Goal: Obtain resource: Obtain resource

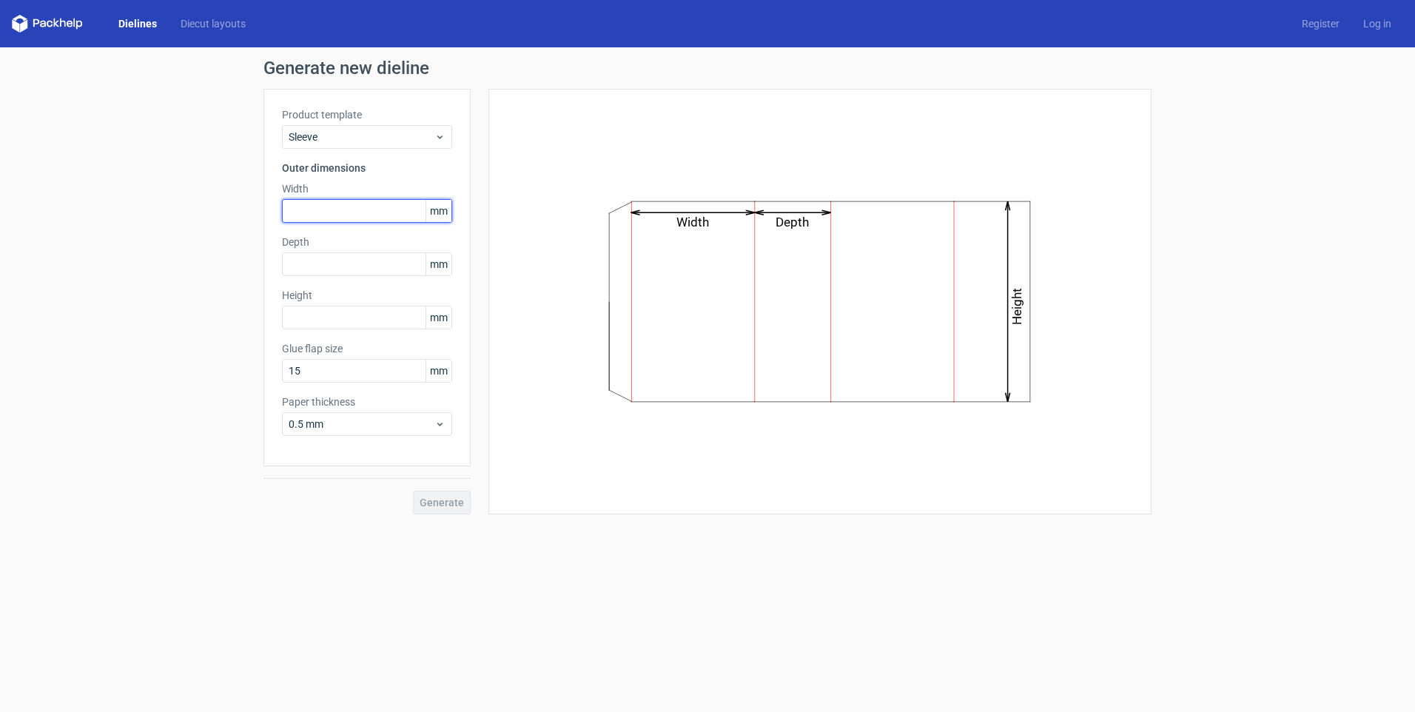
click at [315, 208] on input "text" at bounding box center [367, 211] width 170 height 24
type input "46"
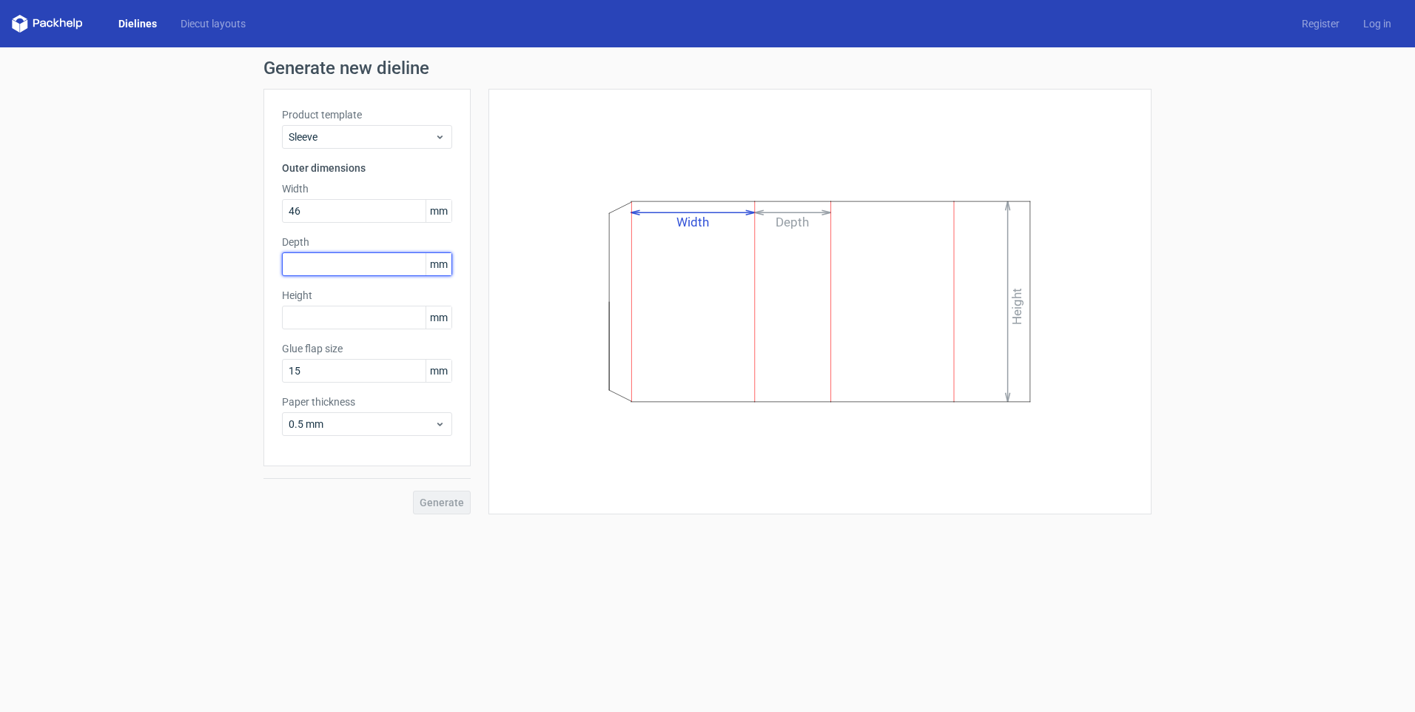
click at [316, 270] on input "text" at bounding box center [367, 264] width 170 height 24
type input "16"
click at [309, 319] on div "Height mm" at bounding box center [367, 308] width 170 height 41
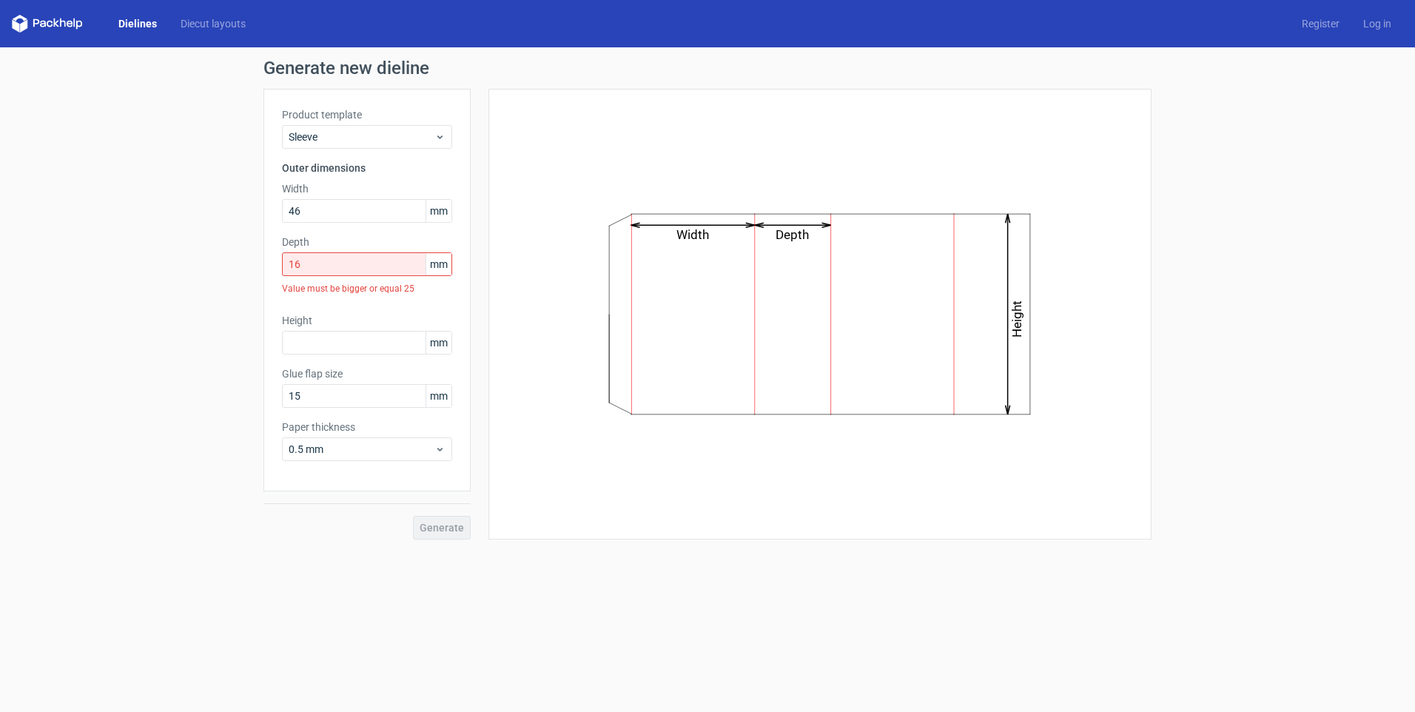
click at [331, 280] on div "Value must be bigger or equal 25" at bounding box center [367, 288] width 170 height 25
click at [329, 341] on input "text" at bounding box center [367, 343] width 170 height 24
click at [291, 390] on input "15" at bounding box center [367, 396] width 170 height 24
click at [342, 348] on input "text" at bounding box center [367, 343] width 170 height 24
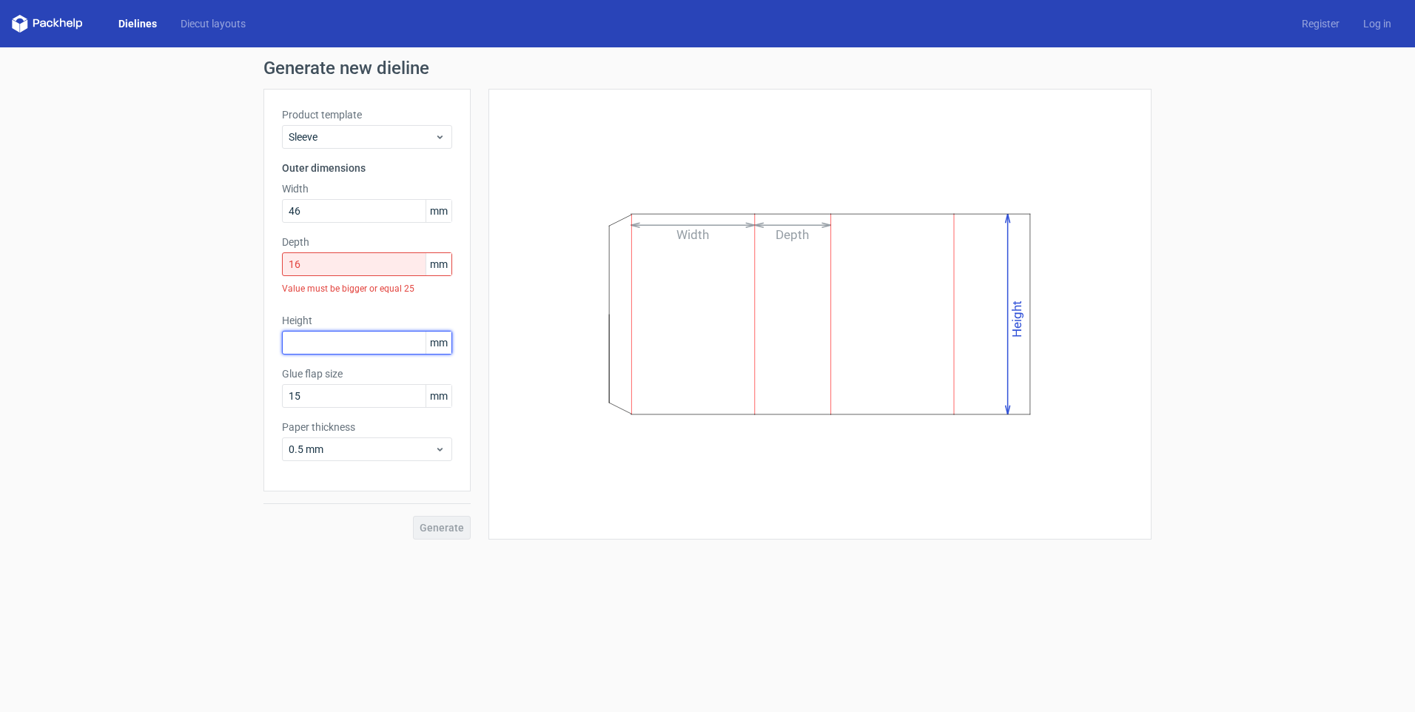
type input "7"
click at [327, 347] on input "80" at bounding box center [367, 343] width 170 height 24
type input "80"
click at [347, 389] on input "15" at bounding box center [367, 396] width 170 height 24
click at [445, 524] on div "Generate" at bounding box center [367, 515] width 207 height 48
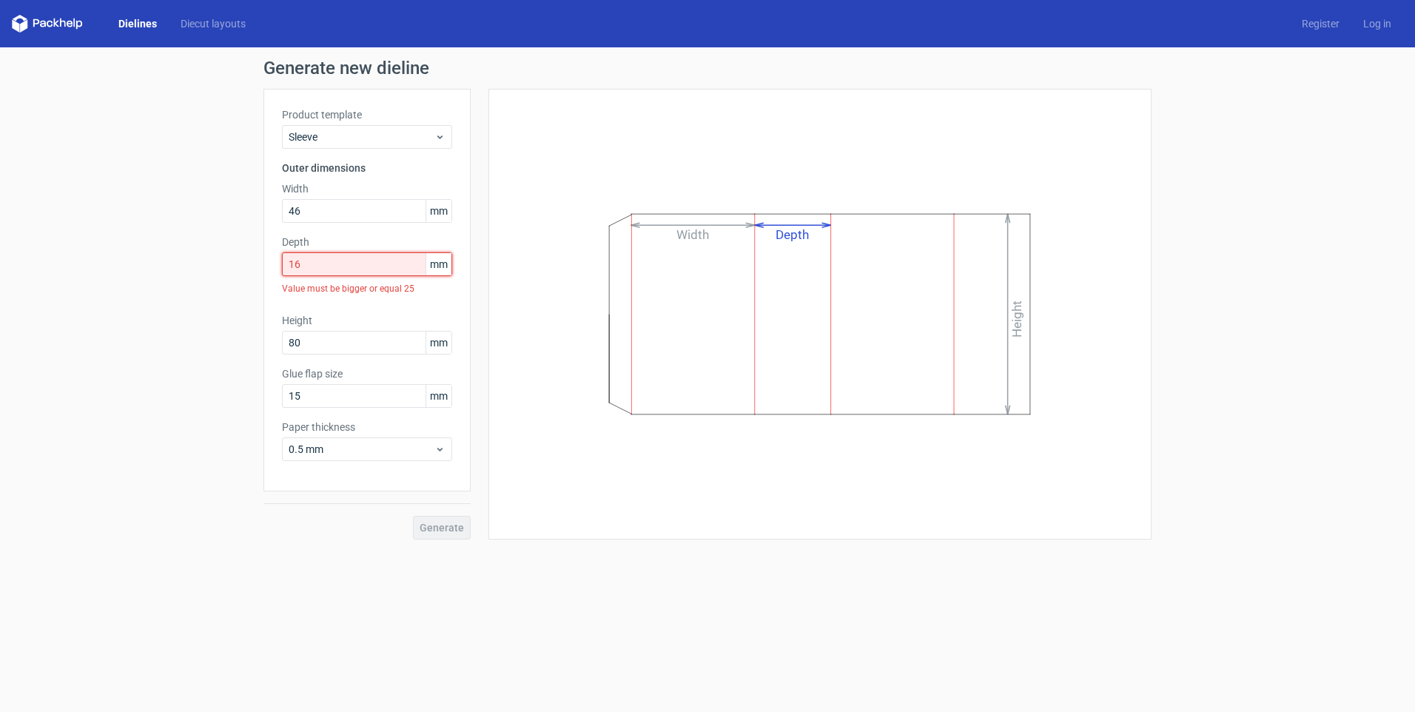
click at [337, 266] on input "16" at bounding box center [367, 264] width 170 height 24
drag, startPoint x: 337, startPoint y: 266, endPoint x: 257, endPoint y: 261, distance: 80.2
click at [257, 261] on div "Generate new dieline Product template Sleeve Outer dimensions Width 46 mm Depth…" at bounding box center [707, 299] width 1415 height 504
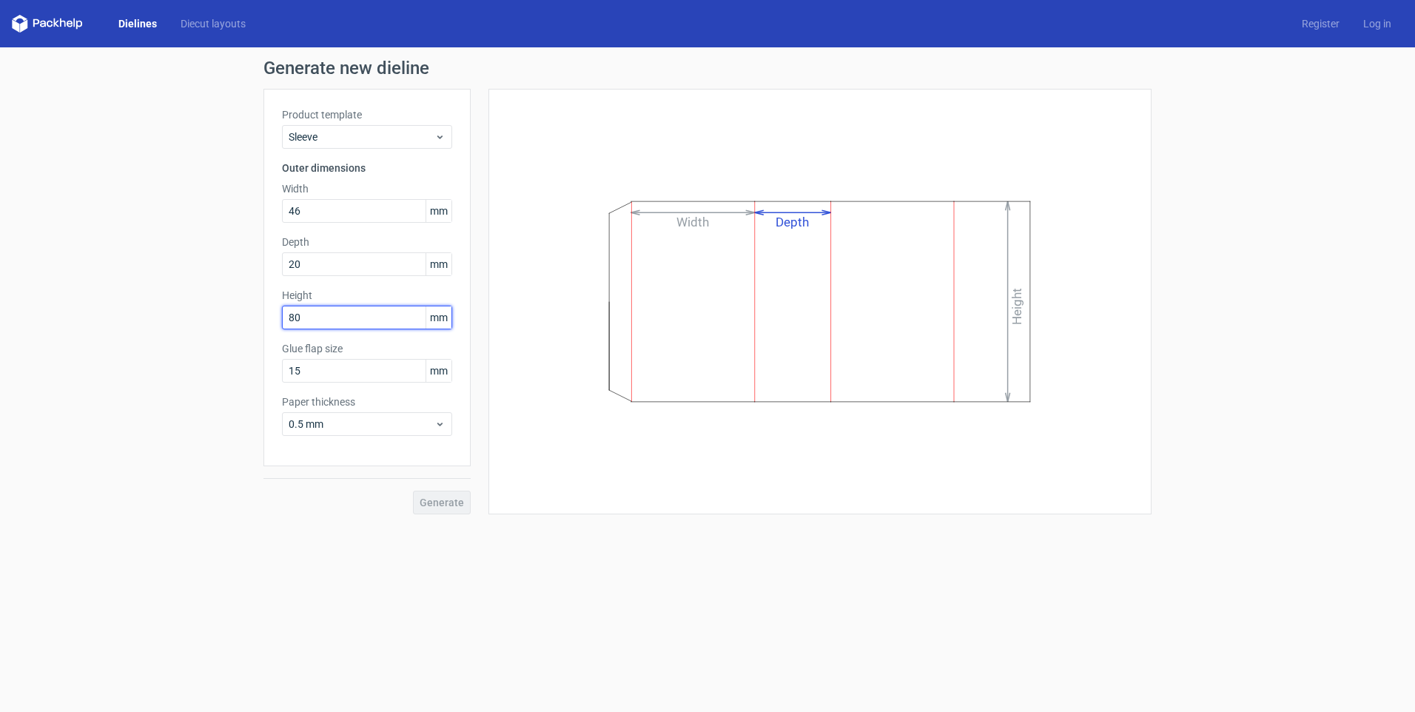
click at [313, 320] on div "Height 80 mm" at bounding box center [367, 308] width 170 height 41
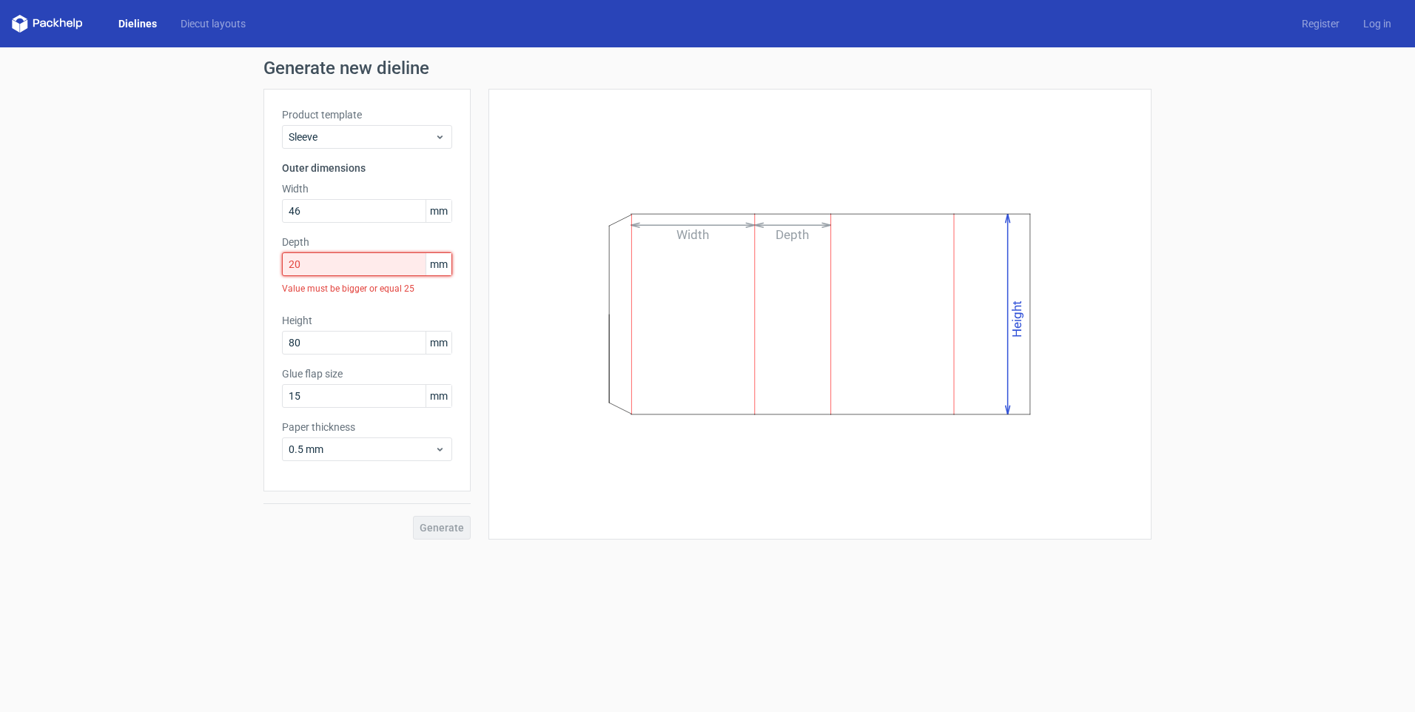
click at [314, 267] on input "20" at bounding box center [367, 264] width 170 height 24
drag, startPoint x: 314, startPoint y: 267, endPoint x: 218, endPoint y: 262, distance: 95.6
click at [218, 262] on div "Generate new dieline Product template Sleeve Outer dimensions Width 46 mm Depth…" at bounding box center [707, 299] width 1415 height 504
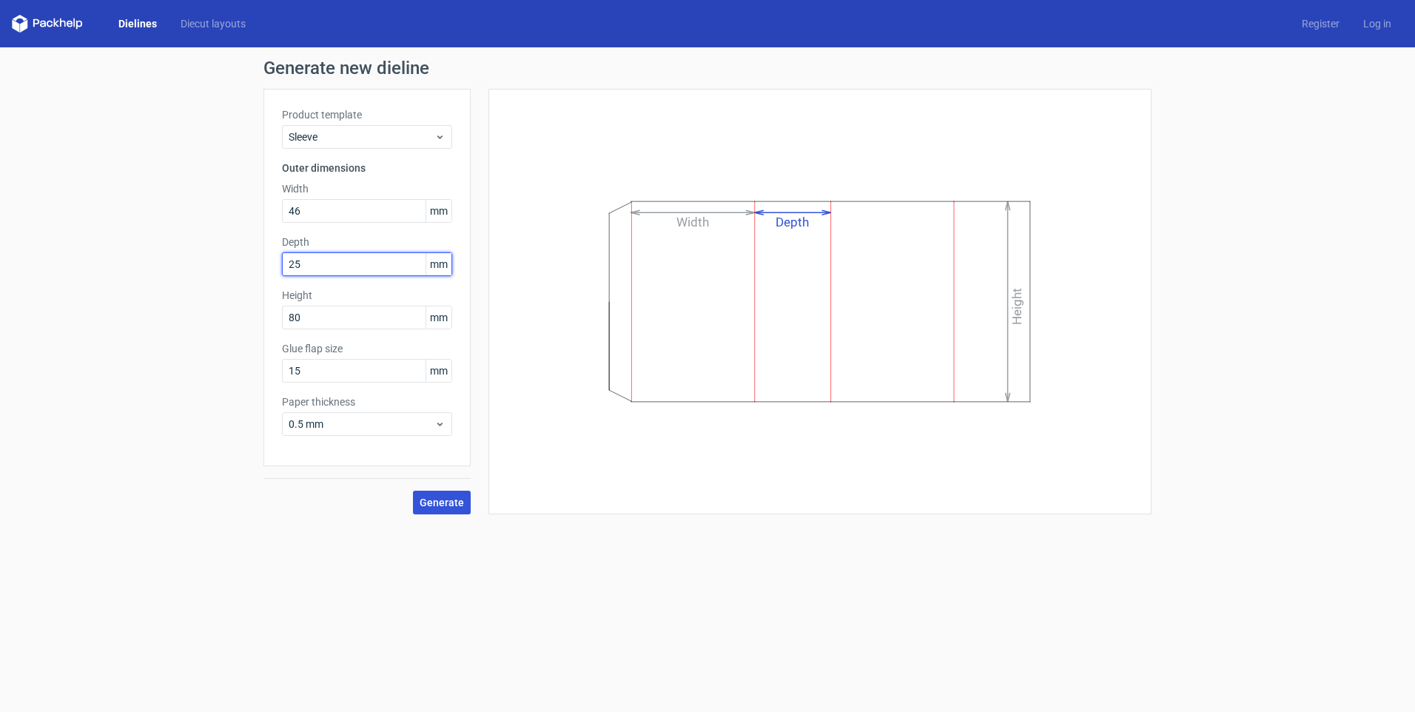
type input "25"
click at [429, 506] on span "Generate" at bounding box center [442, 502] width 44 height 10
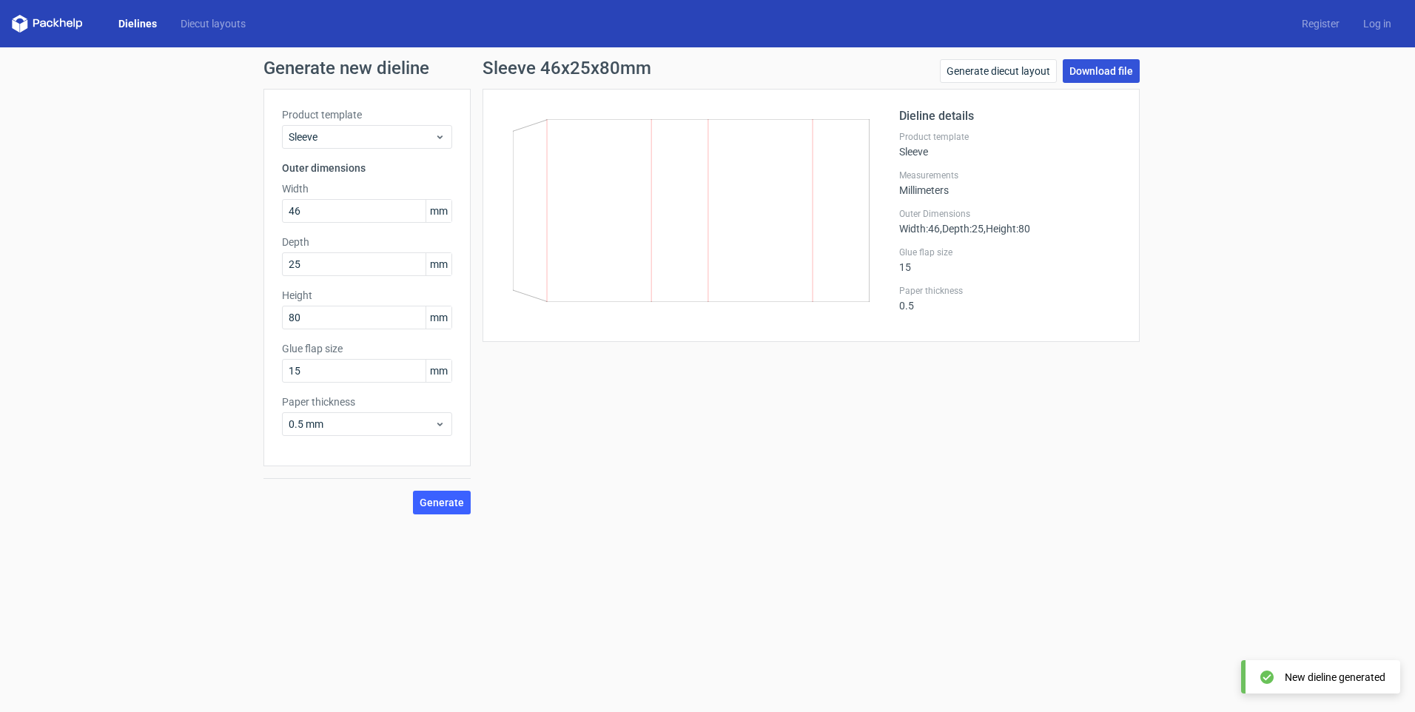
click at [1113, 64] on link "Download file" at bounding box center [1101, 71] width 77 height 24
